Goal: Task Accomplishment & Management: Manage account settings

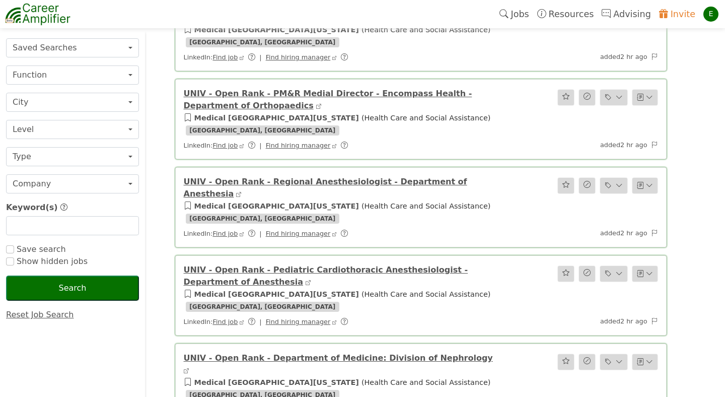
scroll to position [791, 0]
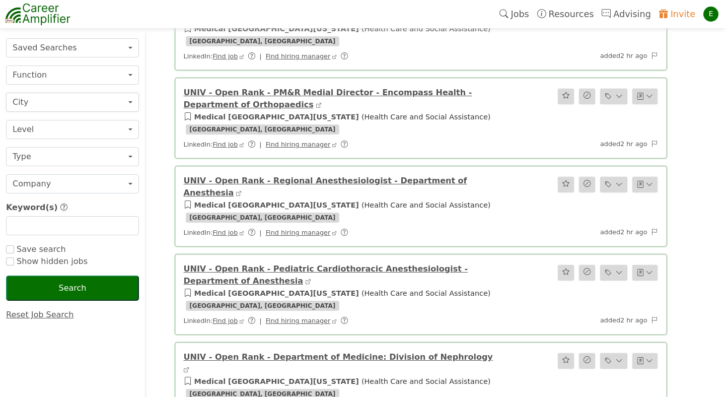
click at [83, 101] on button "City" at bounding box center [72, 102] width 133 height 19
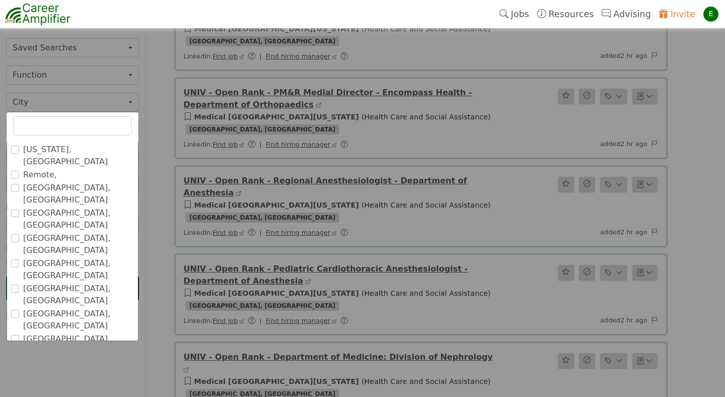
click at [14, 360] on input "[GEOGRAPHIC_DATA], [GEOGRAPHIC_DATA]" at bounding box center [15, 364] width 8 height 8
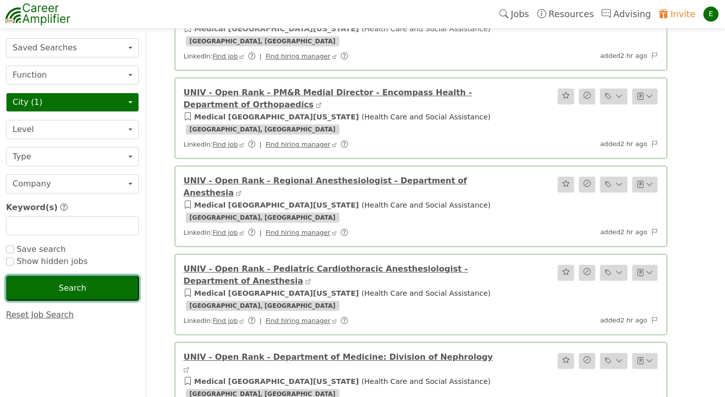
click at [81, 296] on button "Search" at bounding box center [72, 287] width 133 height 25
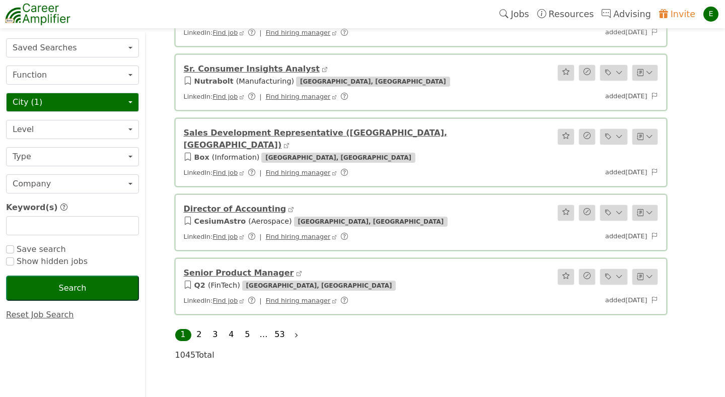
scroll to position [1216, 0]
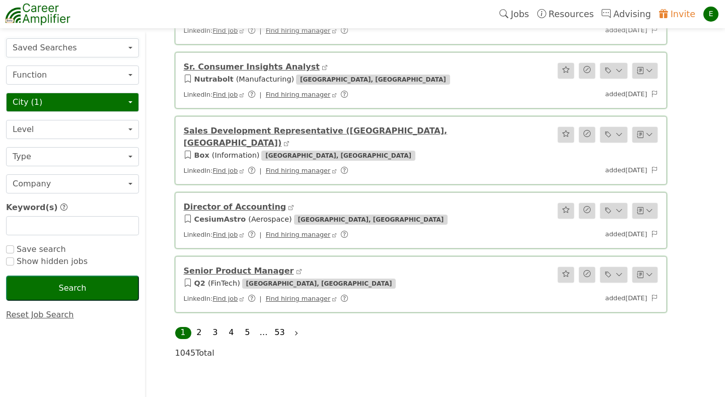
click at [74, 41] on button "Saved Searches" at bounding box center [72, 47] width 133 height 19
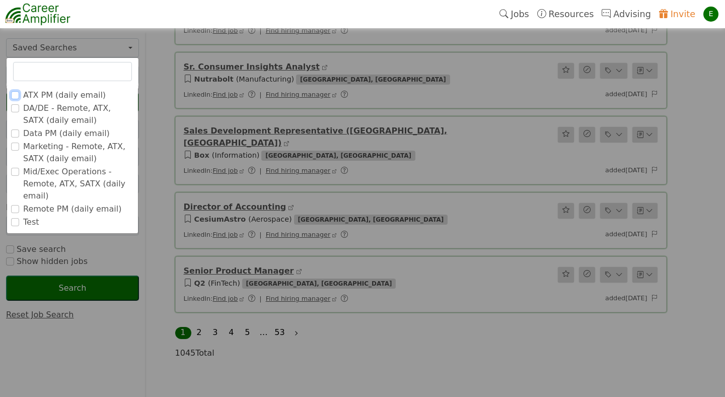
click at [18, 95] on input "ATX PM (daily email)" at bounding box center [15, 95] width 8 height 8
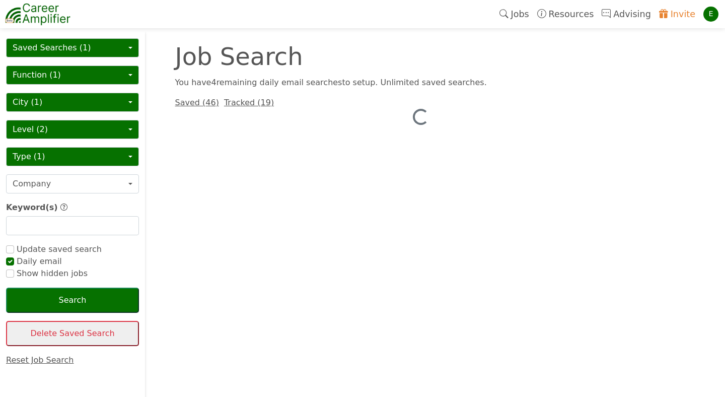
checkbox input "true"
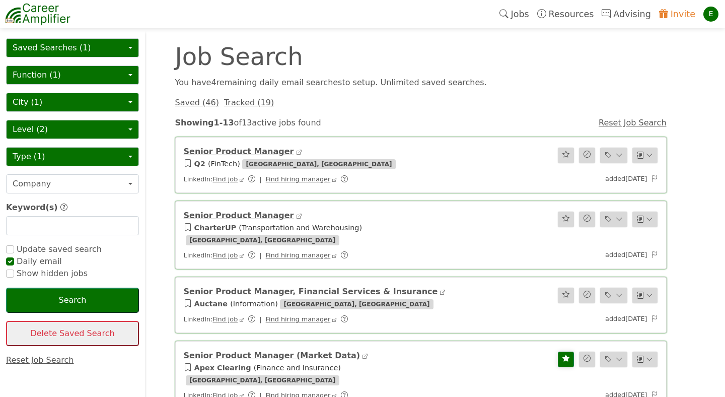
click at [488, 83] on div "You have 4 remaining daily email search es to setup. Unlimited saved searches." at bounding box center [420, 82] width 503 height 12
click at [627, 124] on link "Reset Job Search" at bounding box center [632, 123] width 68 height 10
